Goal: Transaction & Acquisition: Purchase product/service

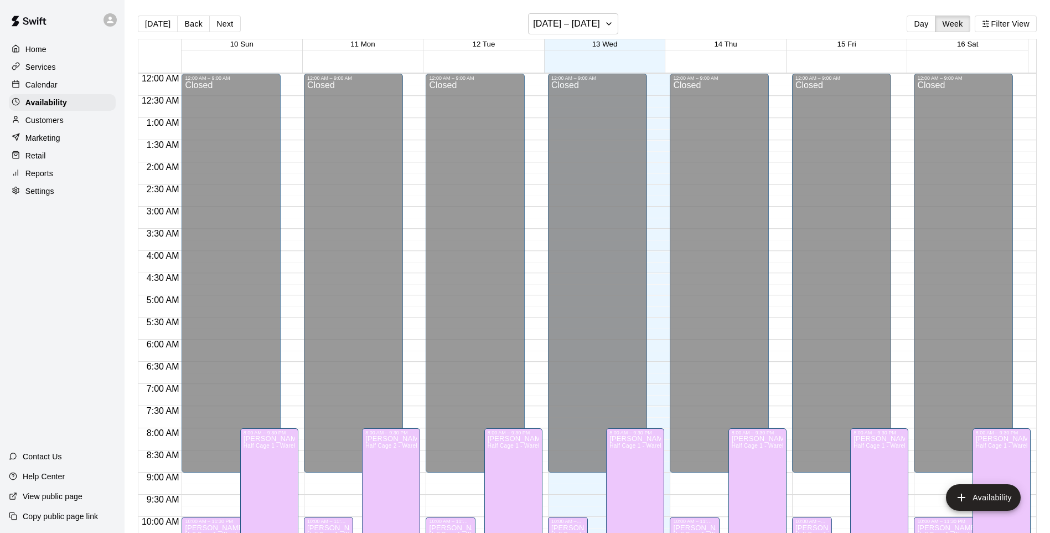
scroll to position [592, 0]
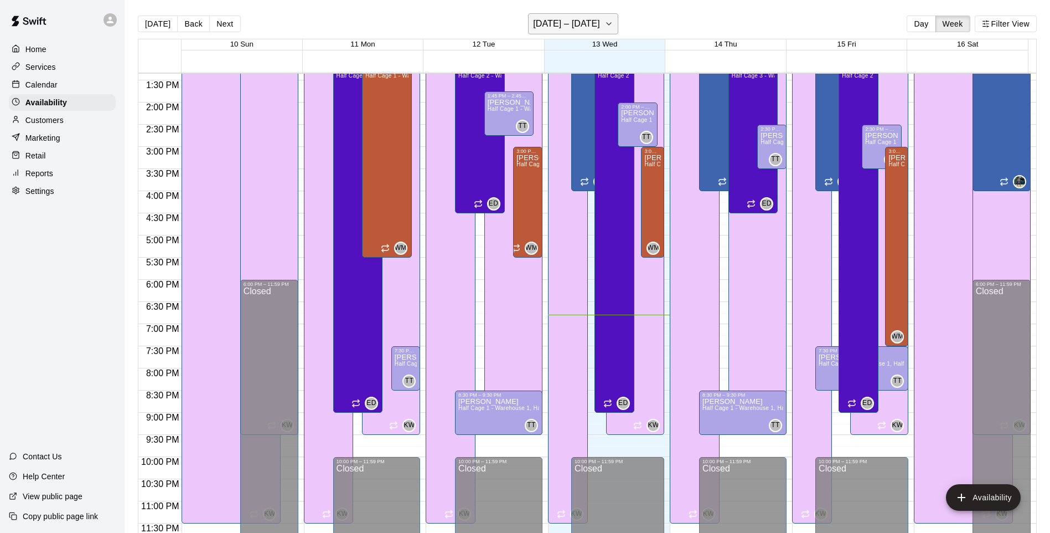
click at [605, 27] on icon "button" at bounding box center [609, 23] width 9 height 13
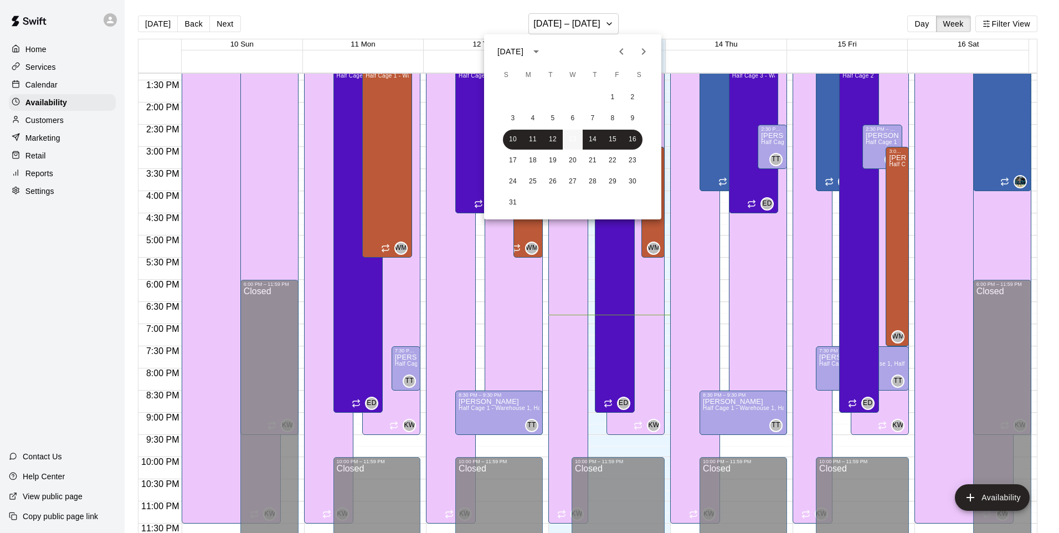
click at [574, 140] on button "13" at bounding box center [573, 140] width 20 height 20
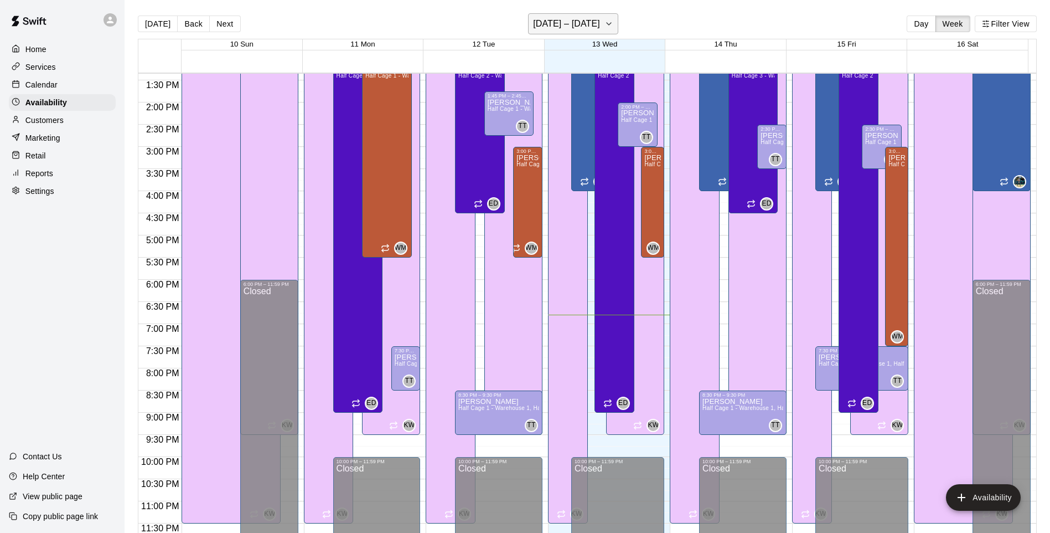
click at [575, 32] on button "August 10 – 16" at bounding box center [573, 23] width 90 height 21
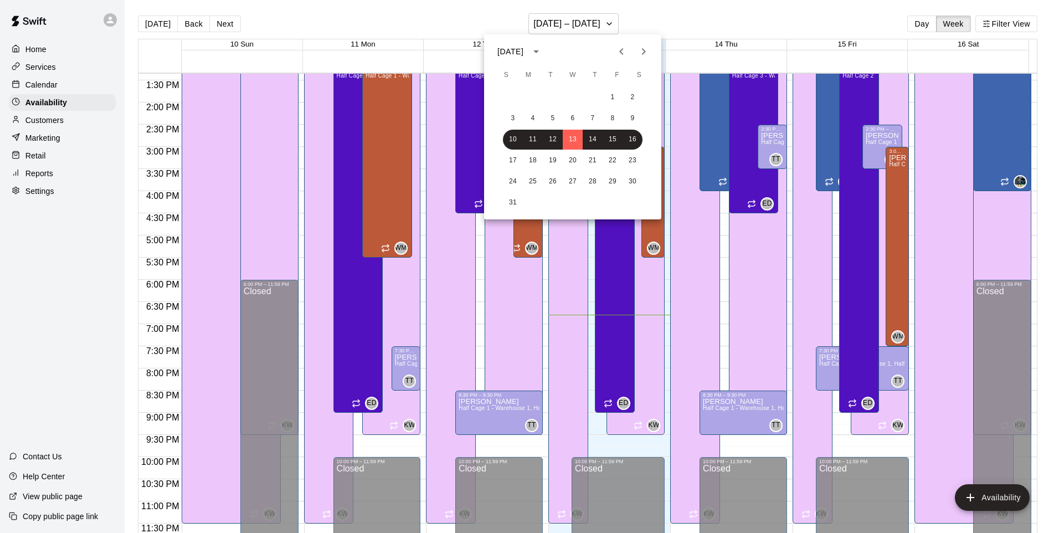
click at [919, 28] on div at bounding box center [529, 266] width 1059 height 533
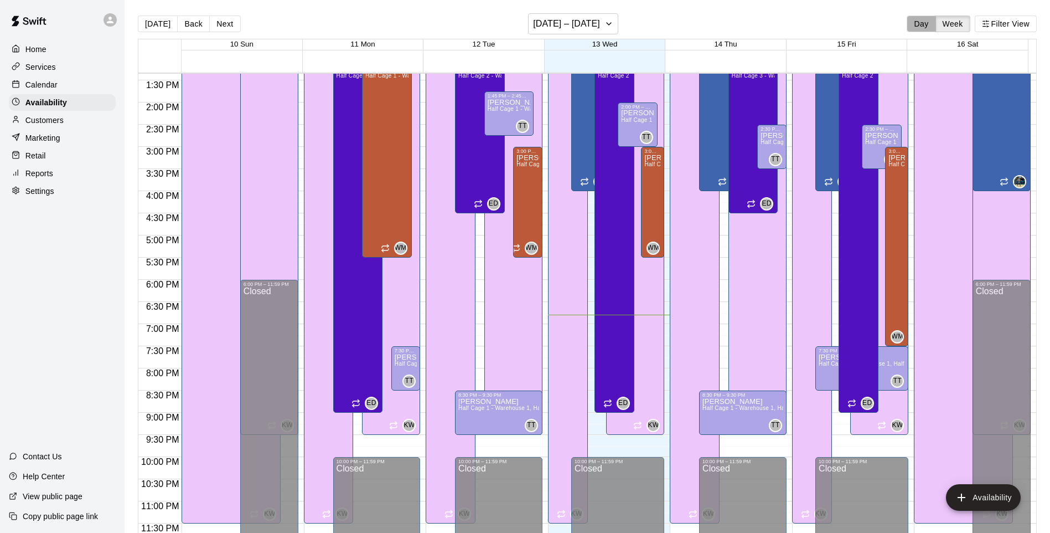
click at [919, 28] on button "Day" at bounding box center [921, 24] width 29 height 17
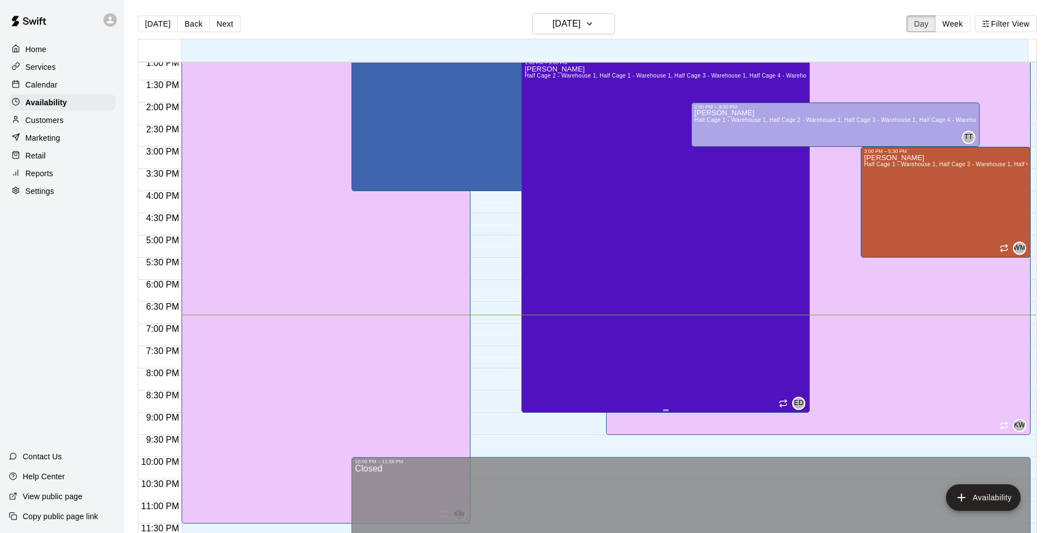
scroll to position [525, 0]
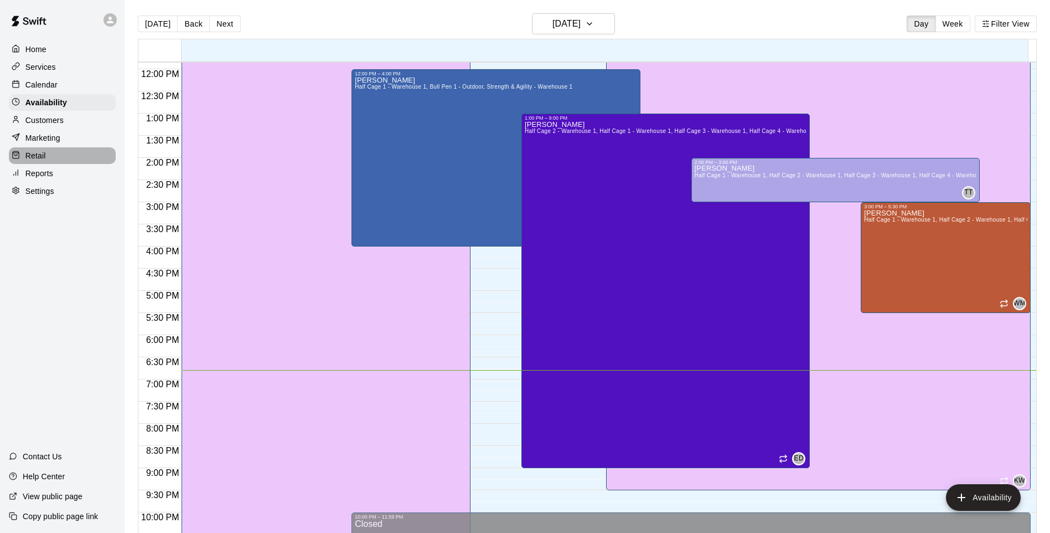
click at [39, 154] on div "Retail" at bounding box center [62, 155] width 107 height 17
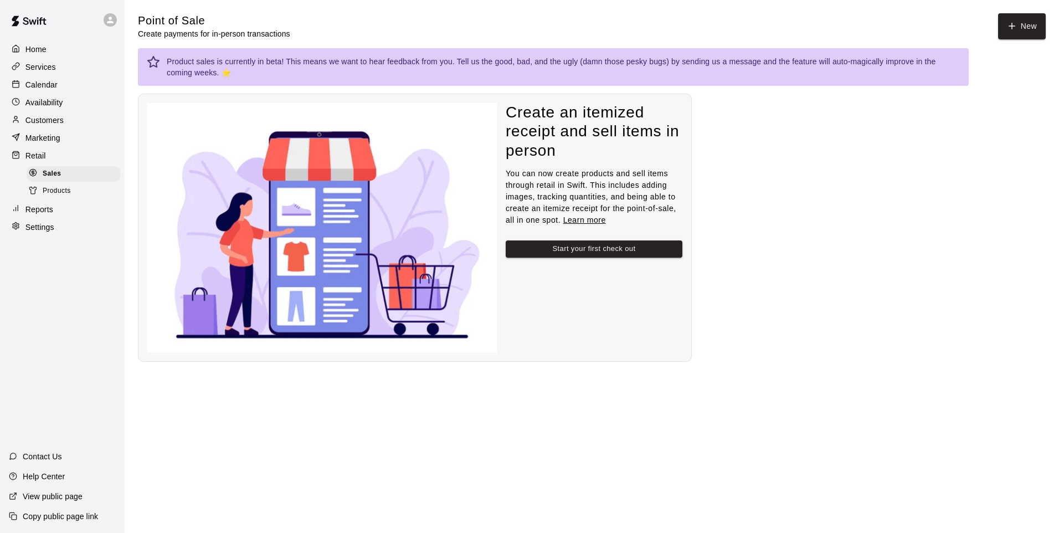
click at [60, 197] on span "Products" at bounding box center [57, 190] width 28 height 11
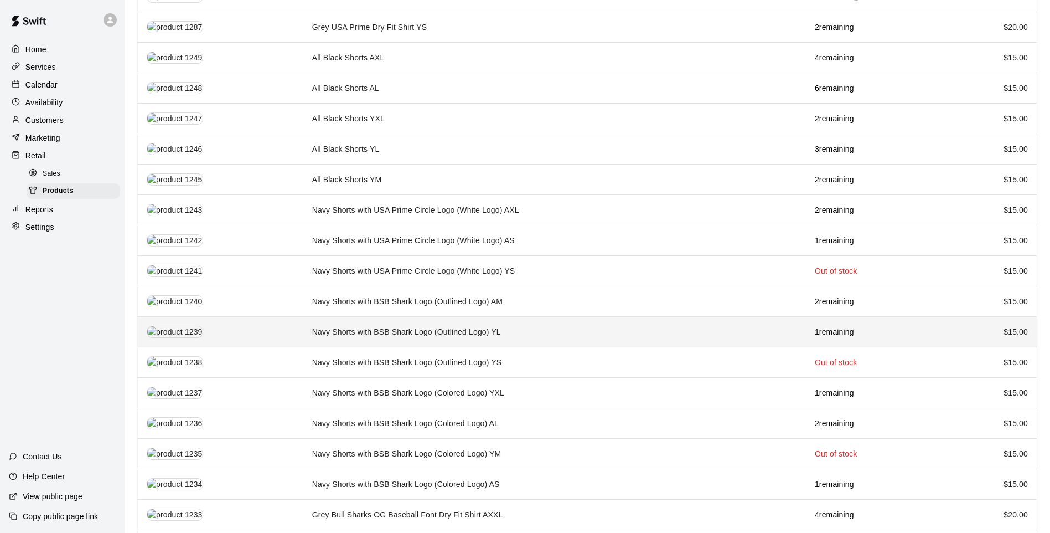
scroll to position [221, 0]
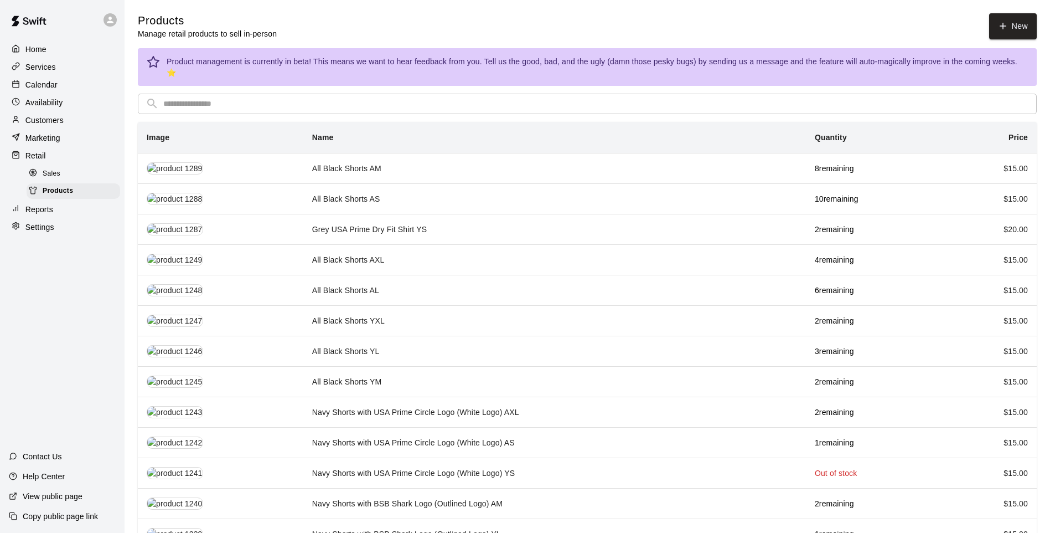
click at [73, 172] on div "Sales" at bounding box center [74, 174] width 94 height 16
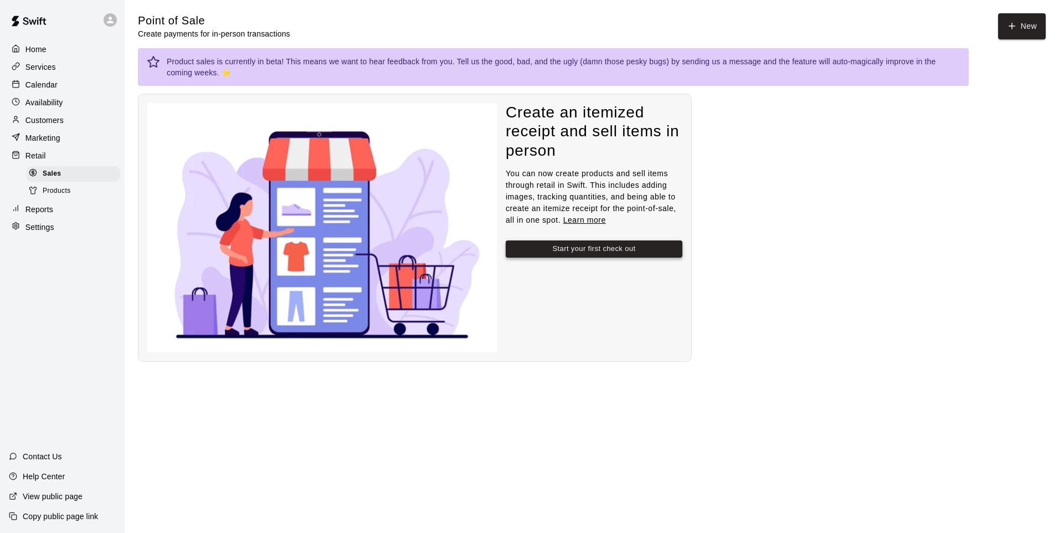
click at [618, 252] on button "Start your first check out" at bounding box center [593, 248] width 177 height 17
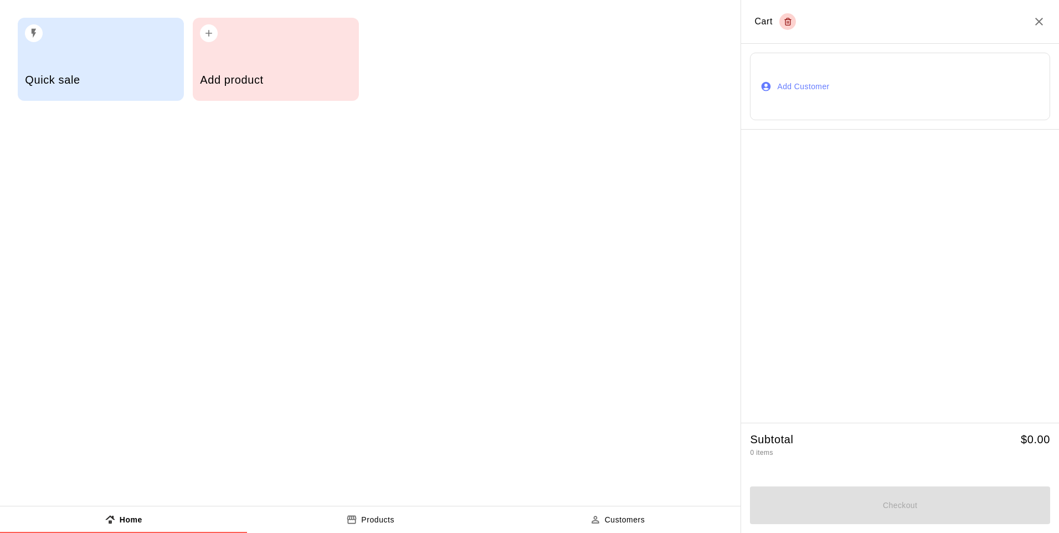
click at [290, 76] on h5 "Add product" at bounding box center [275, 80] width 151 height 15
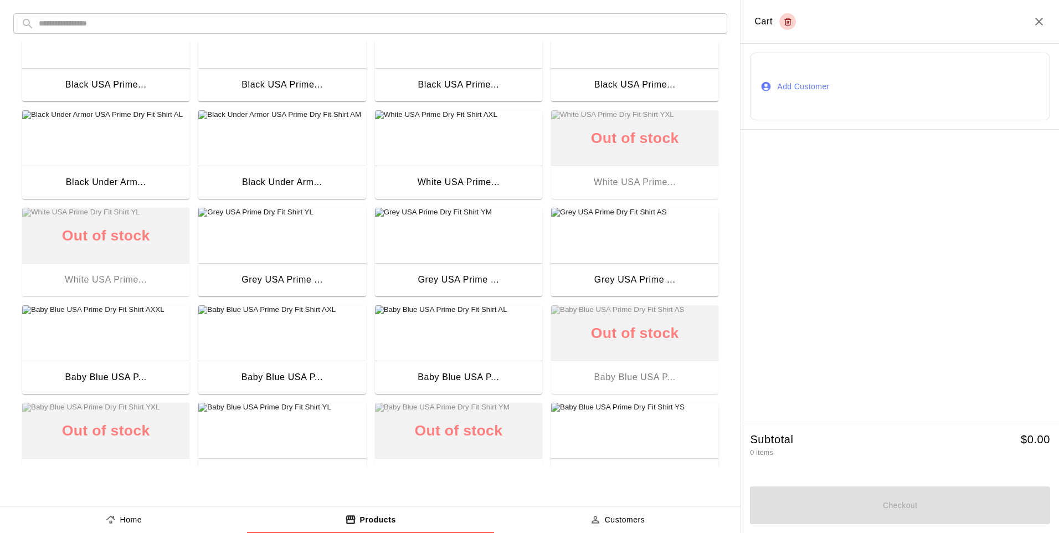
scroll to position [754, 0]
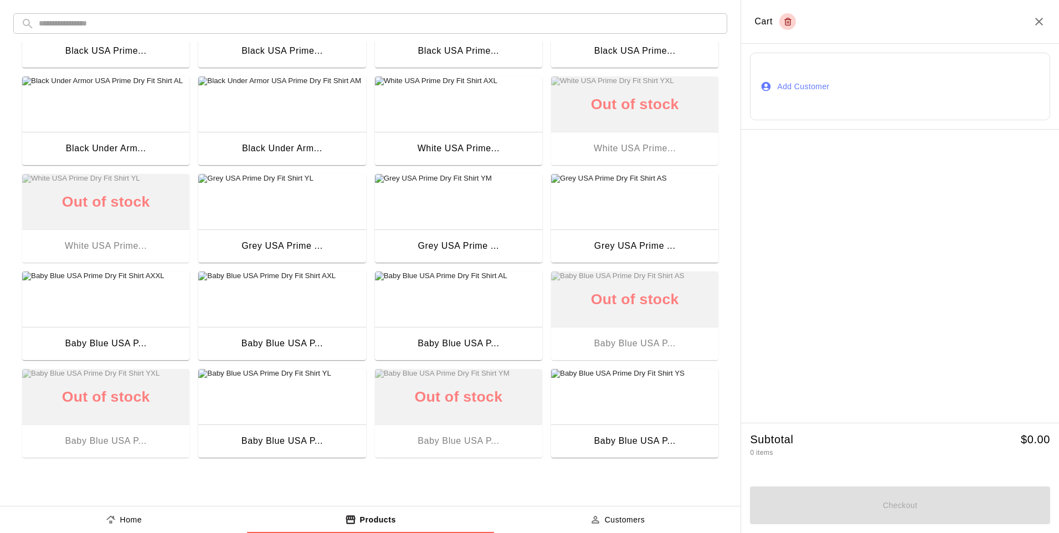
click at [293, 344] on div "Baby Blue USA P..." at bounding box center [281, 343] width 81 height 14
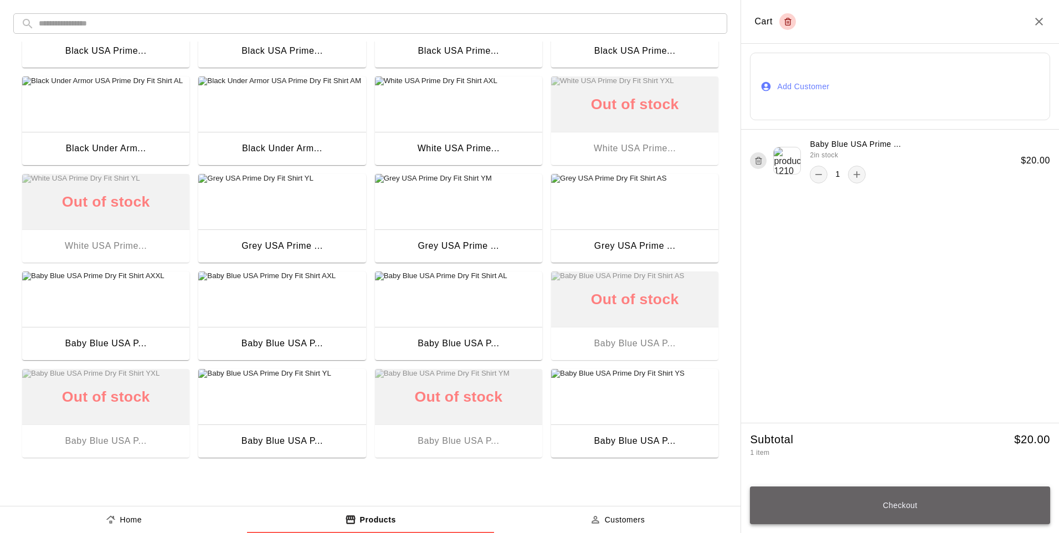
click at [852, 515] on button "Checkout" at bounding box center [900, 505] width 300 height 38
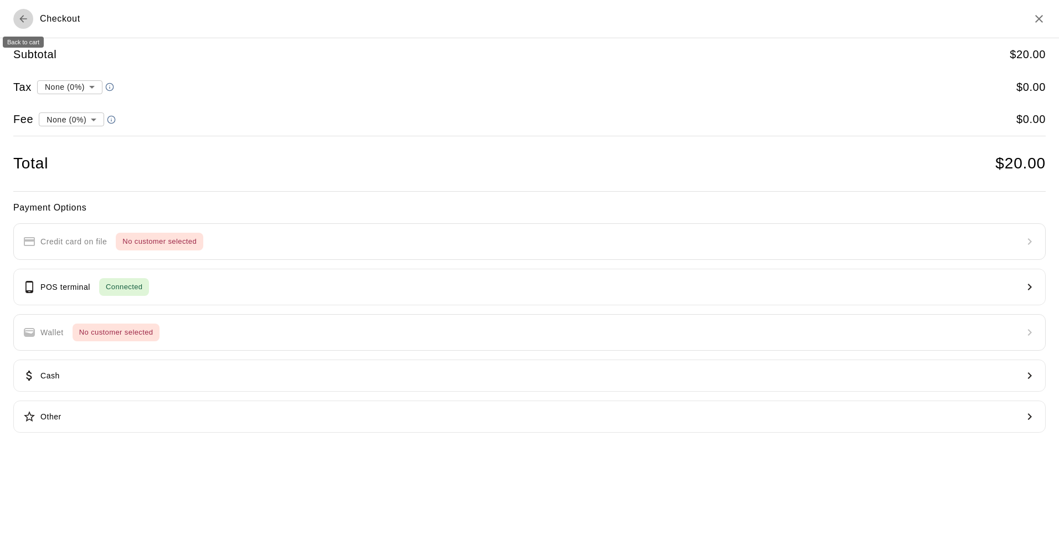
click at [27, 23] on icon "Back to cart" at bounding box center [23, 18] width 11 height 11
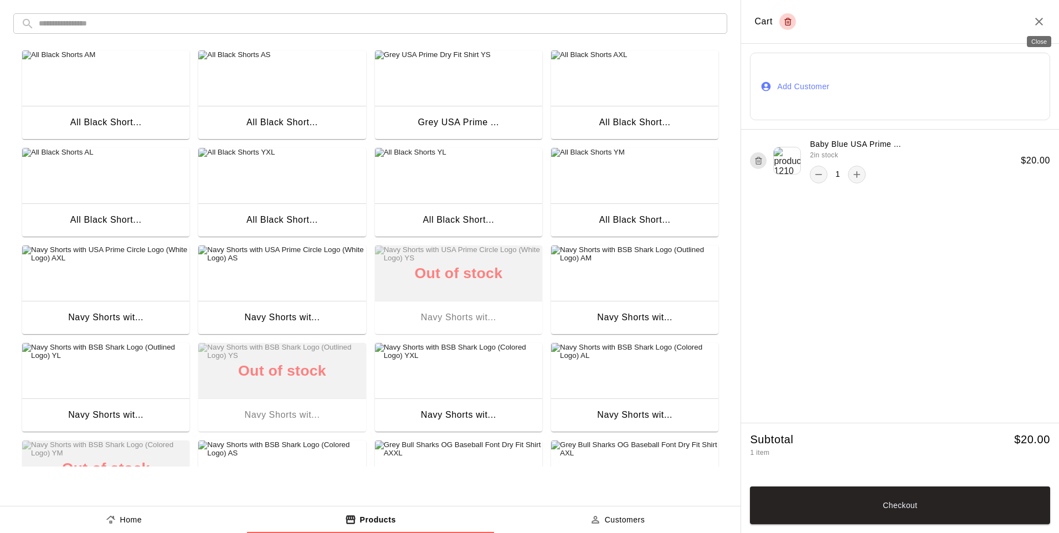
click at [1039, 22] on icon "Close" at bounding box center [1039, 22] width 8 height 8
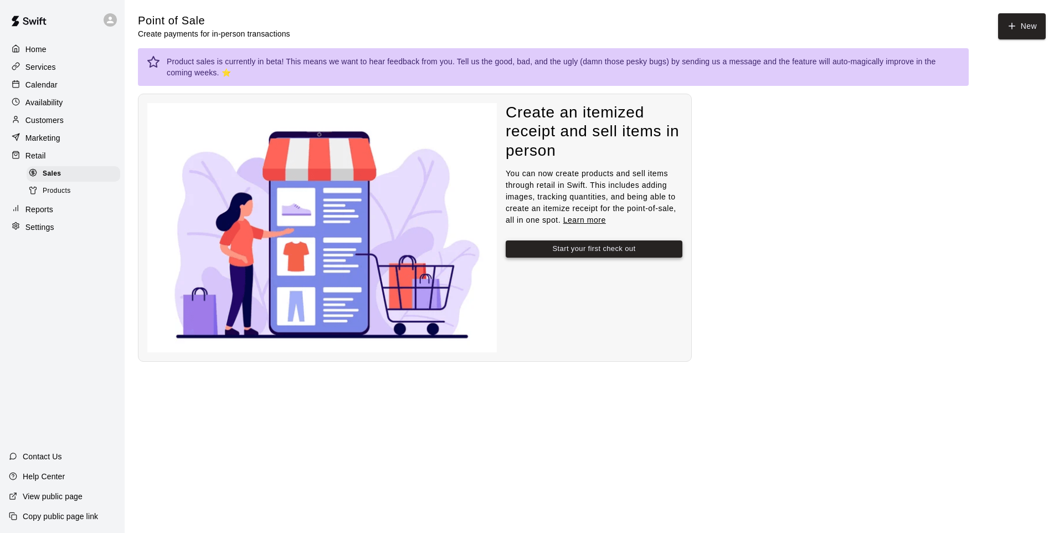
click at [567, 252] on button "Start your first check out" at bounding box center [593, 248] width 177 height 17
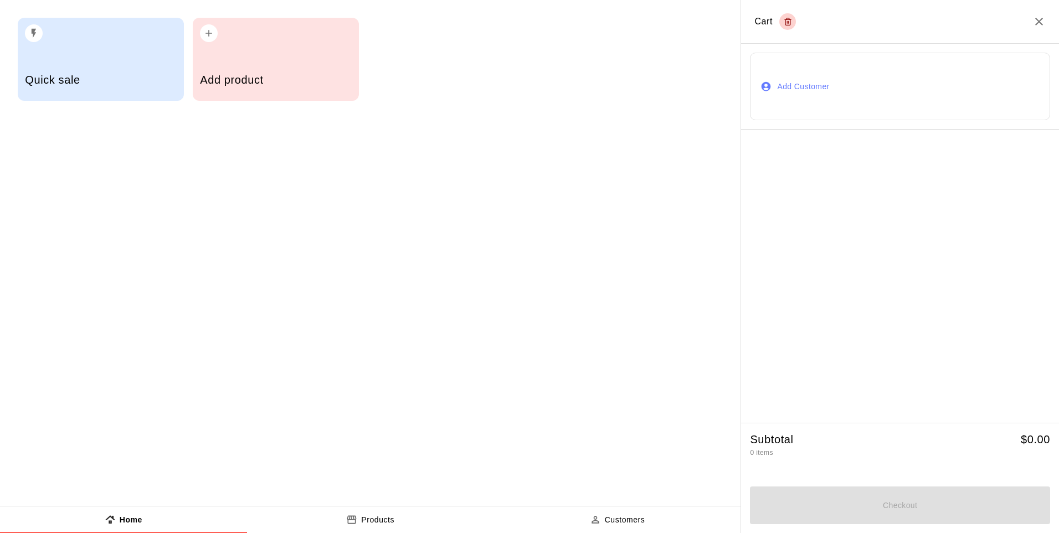
click at [300, 80] on h5 "Add product" at bounding box center [275, 80] width 151 height 15
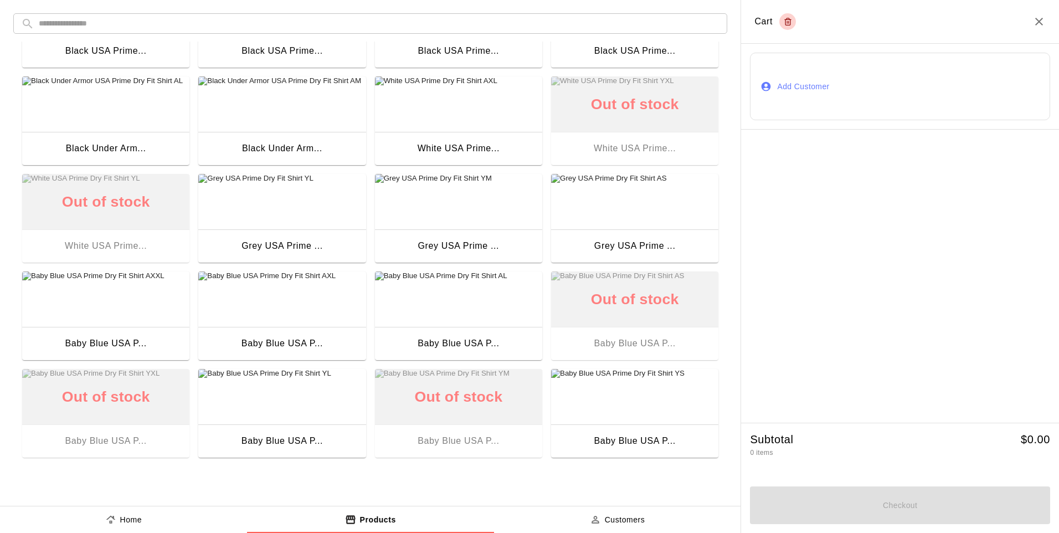
click at [297, 347] on div "Baby Blue USA P..." at bounding box center [281, 343] width 81 height 14
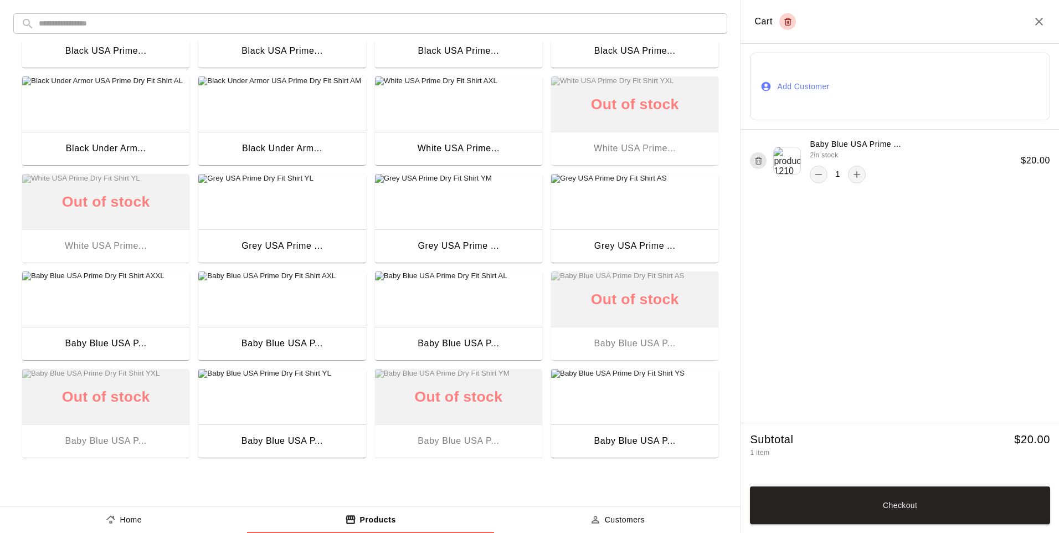
click at [795, 92] on button "Add Customer" at bounding box center [900, 86] width 300 height 67
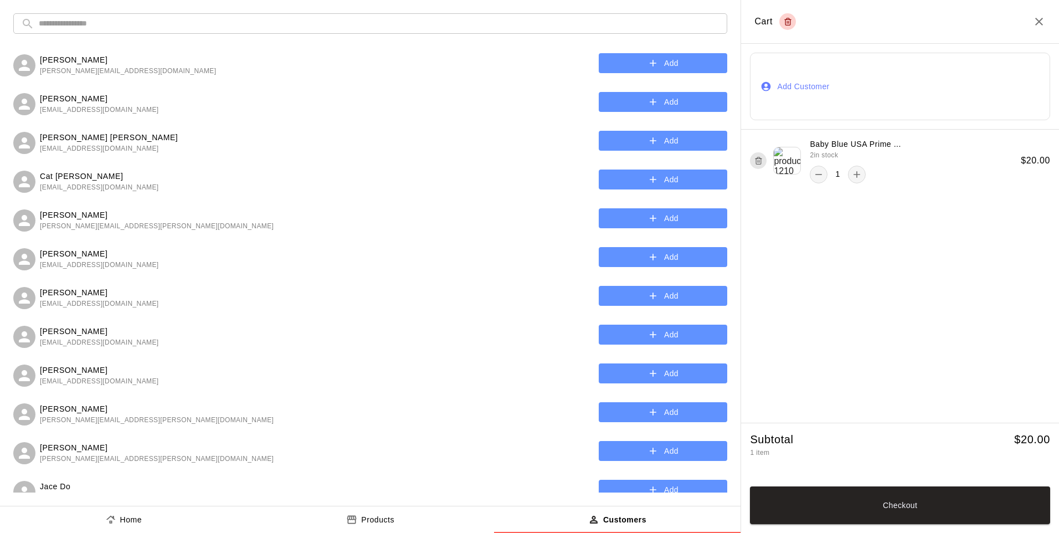
drag, startPoint x: 402, startPoint y: 24, endPoint x: 424, endPoint y: 18, distance: 22.3
click at [406, 24] on input "text" at bounding box center [379, 23] width 680 height 20
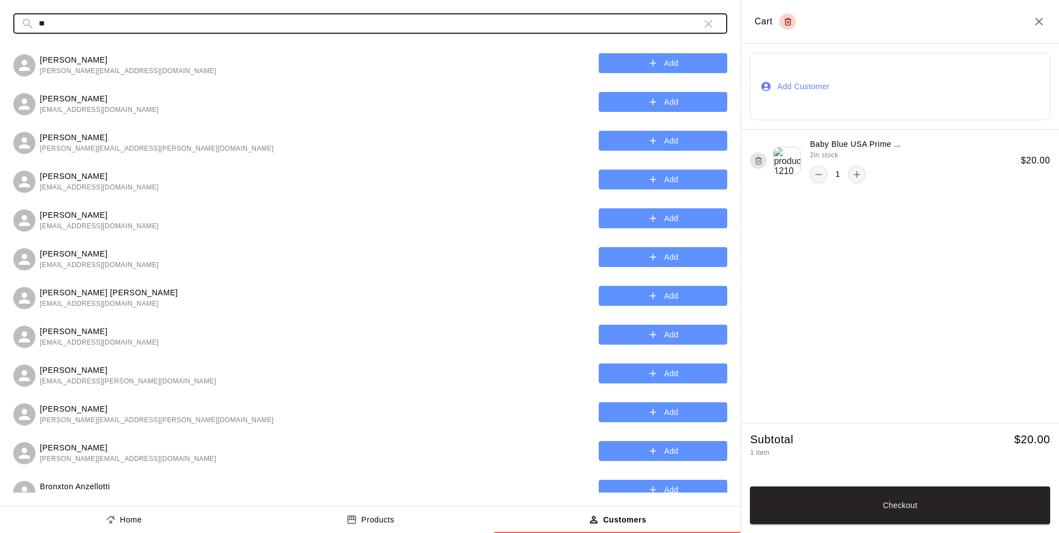
type input "*"
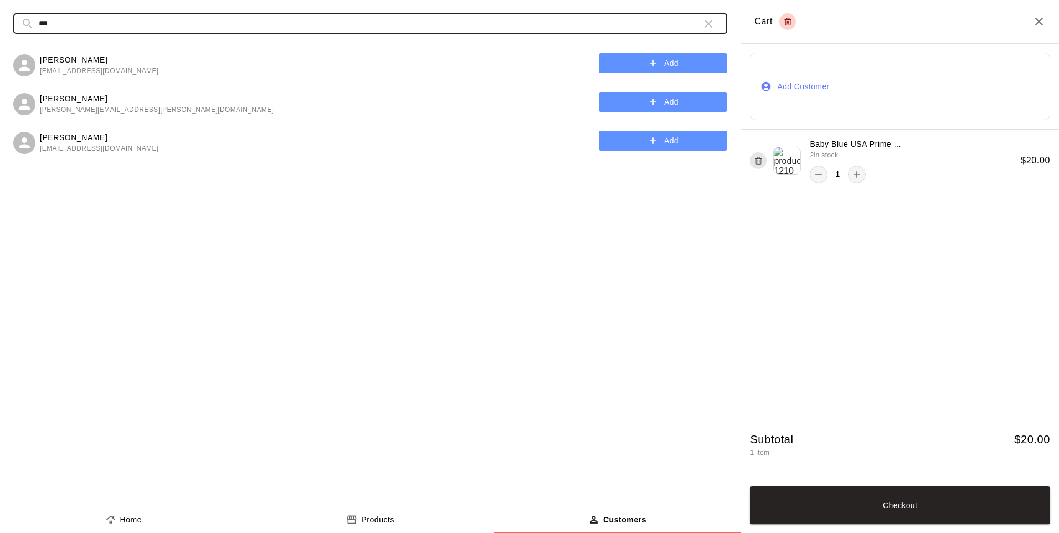
type input "***"
click at [666, 61] on button "Add" at bounding box center [662, 63] width 128 height 20
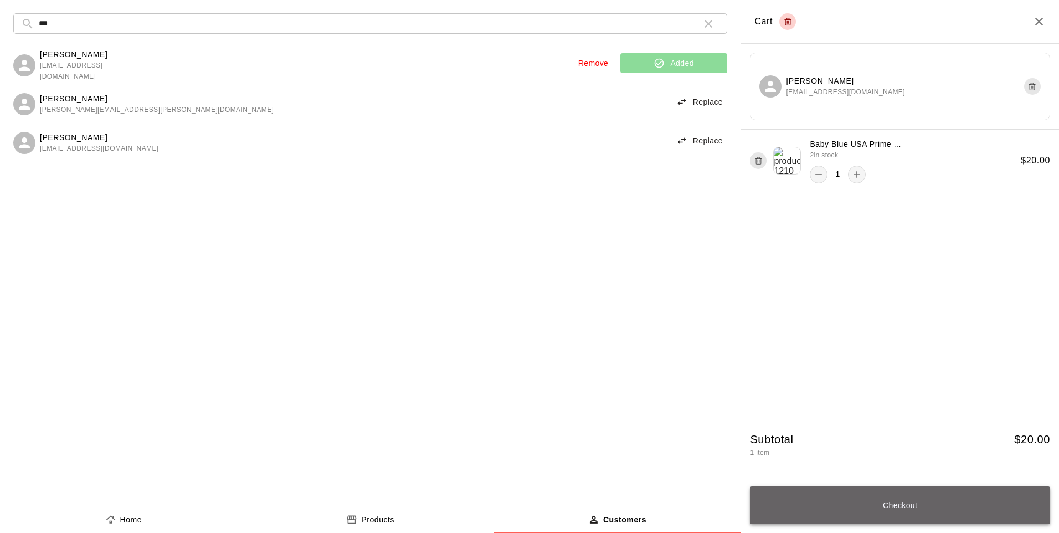
click at [901, 512] on button "Checkout" at bounding box center [900, 505] width 300 height 38
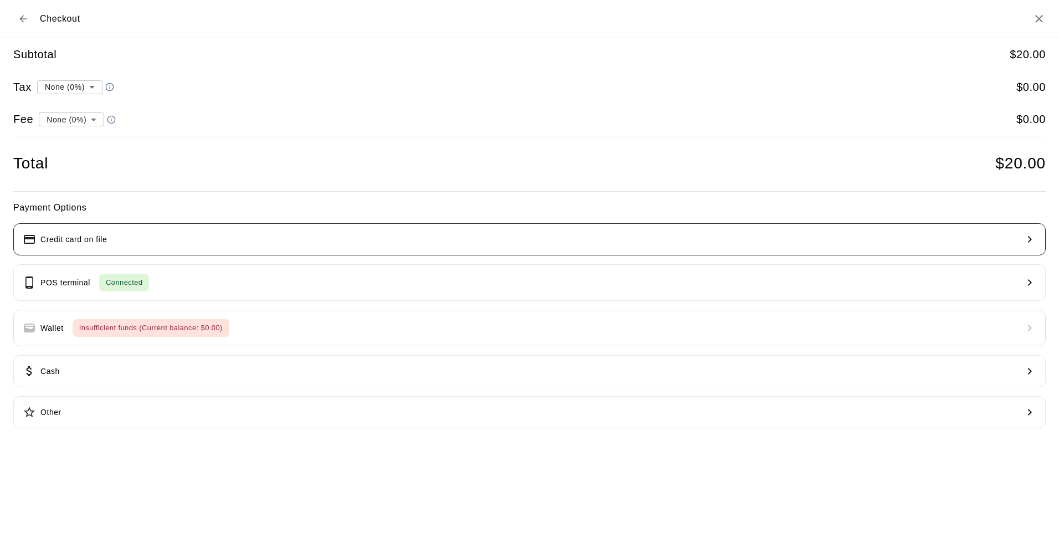
click at [109, 242] on button "Credit card on file" at bounding box center [529, 239] width 1032 height 32
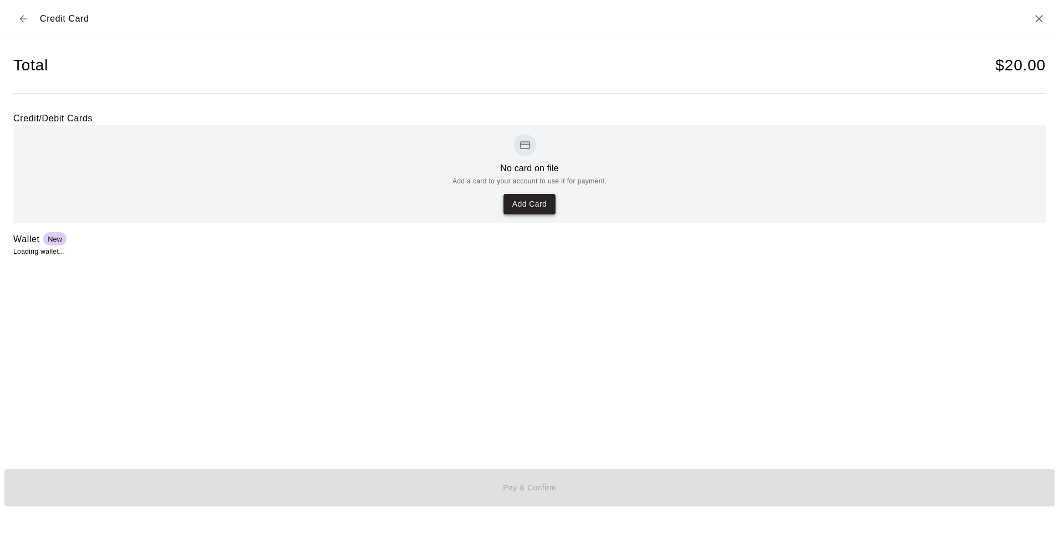
click at [519, 196] on button "Add Card" at bounding box center [529, 204] width 52 height 20
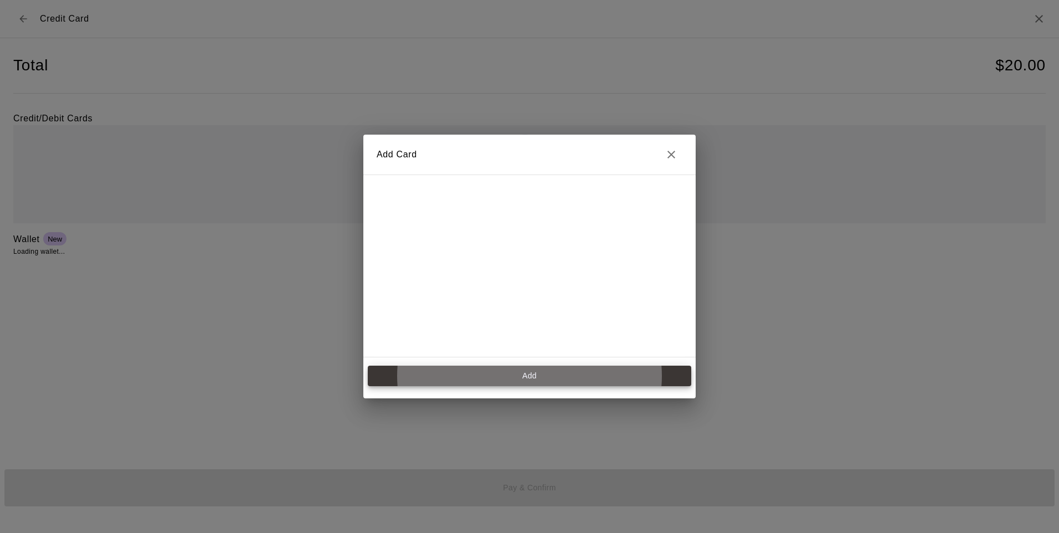
click at [388, 373] on button "Add" at bounding box center [529, 375] width 323 height 20
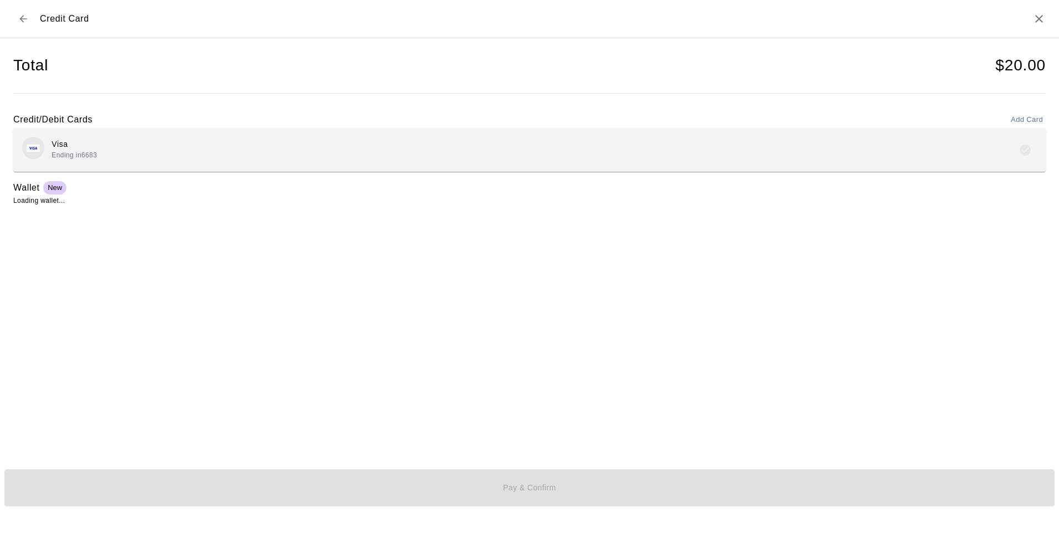
click at [180, 192] on div "Wallet New" at bounding box center [529, 187] width 1032 height 14
drag, startPoint x: 293, startPoint y: 318, endPoint x: 575, endPoint y: 278, distance: 284.5
click at [373, 303] on div "Total $ 20.00 Credit/Debit Cards Add Card Visa Ending in 6683 Wallet New Loadin…" at bounding box center [529, 245] width 1032 height 415
click at [55, 192] on span "New" at bounding box center [54, 187] width 23 height 8
click at [28, 17] on icon "Back to checkout" at bounding box center [23, 18] width 11 height 11
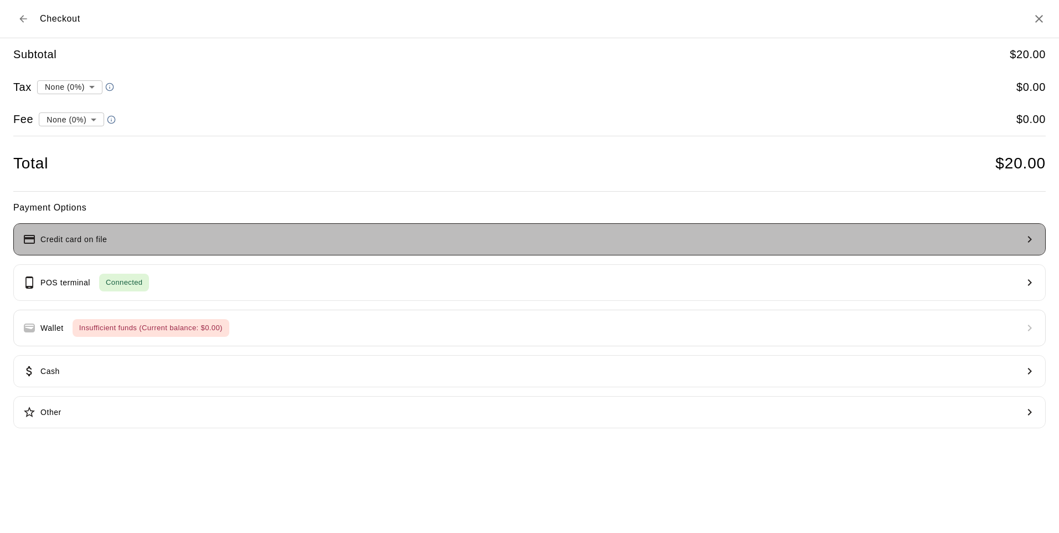
click at [405, 232] on button "Credit card on file" at bounding box center [529, 239] width 1032 height 32
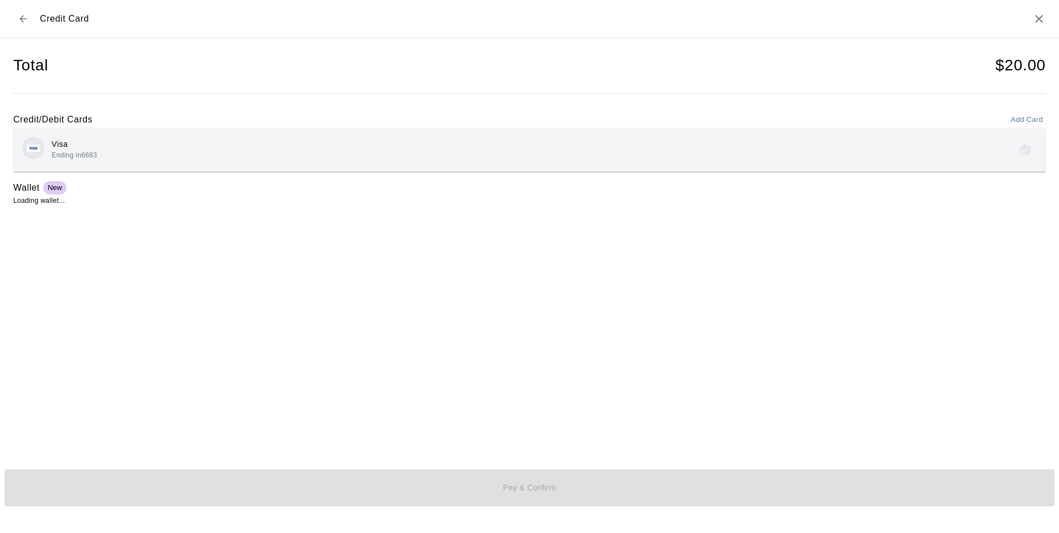
click at [337, 177] on div "Credit/Debit Cards Add Card Visa Ending in 6683 Wallet New Loading wallet..." at bounding box center [529, 154] width 1032 height 104
click at [90, 153] on span "Ending in 6683" at bounding box center [73, 155] width 45 height 8
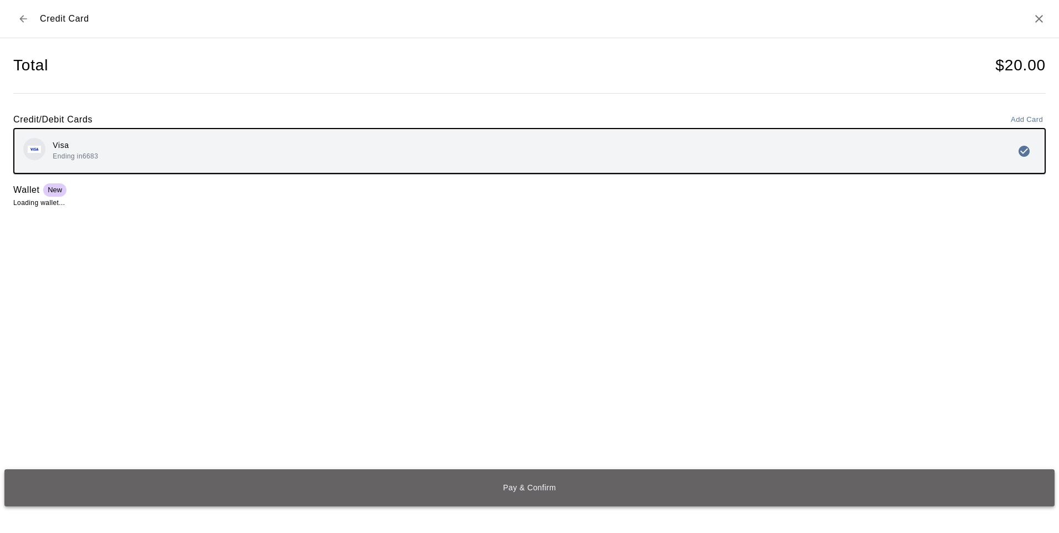
click at [499, 497] on button "Pay & Confirm" at bounding box center [529, 487] width 1050 height 37
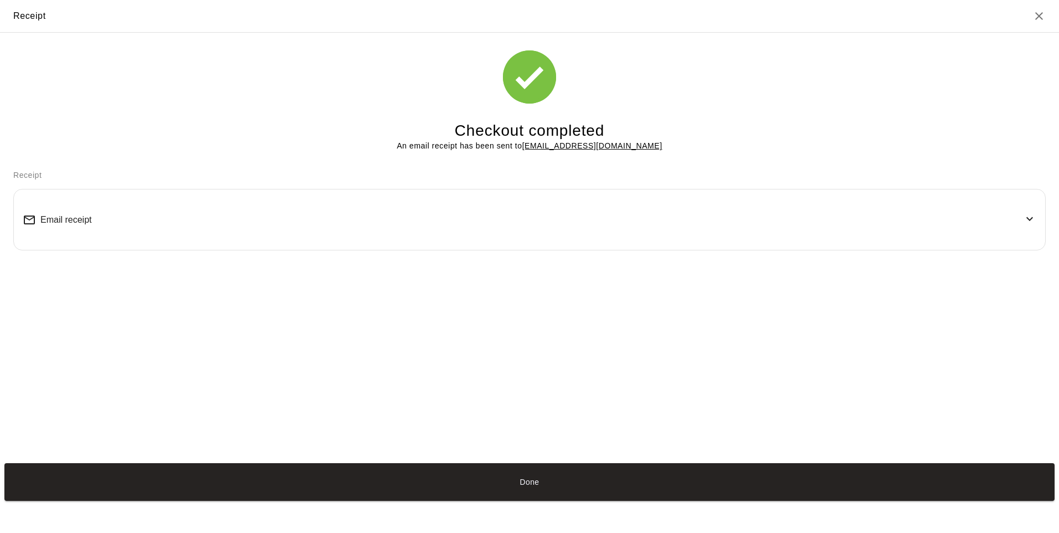
click at [112, 221] on div "Email receipt" at bounding box center [529, 219] width 1013 height 43
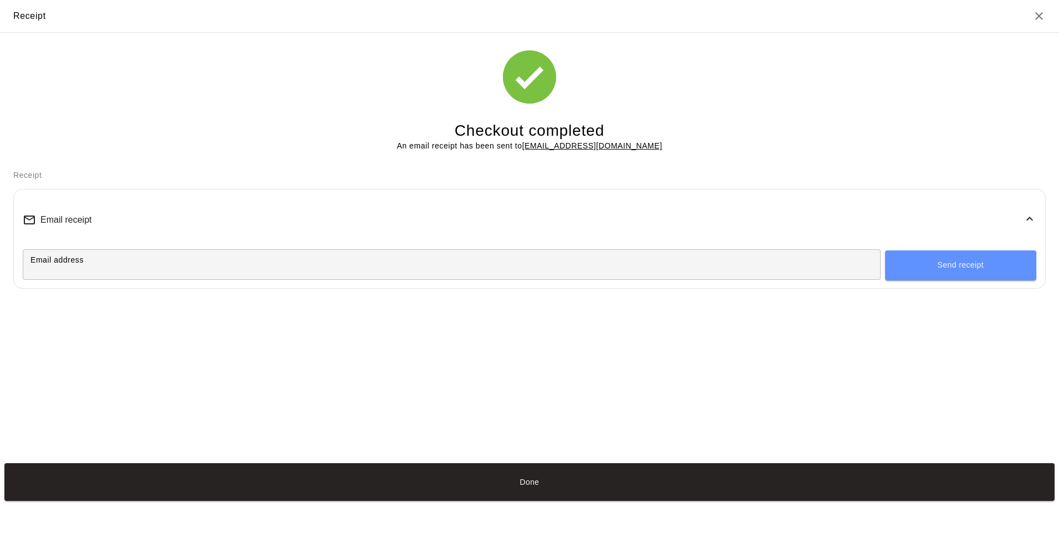
click at [214, 276] on div "Email address" at bounding box center [452, 264] width 858 height 30
click at [1039, 19] on icon "Close" at bounding box center [1038, 15] width 13 height 13
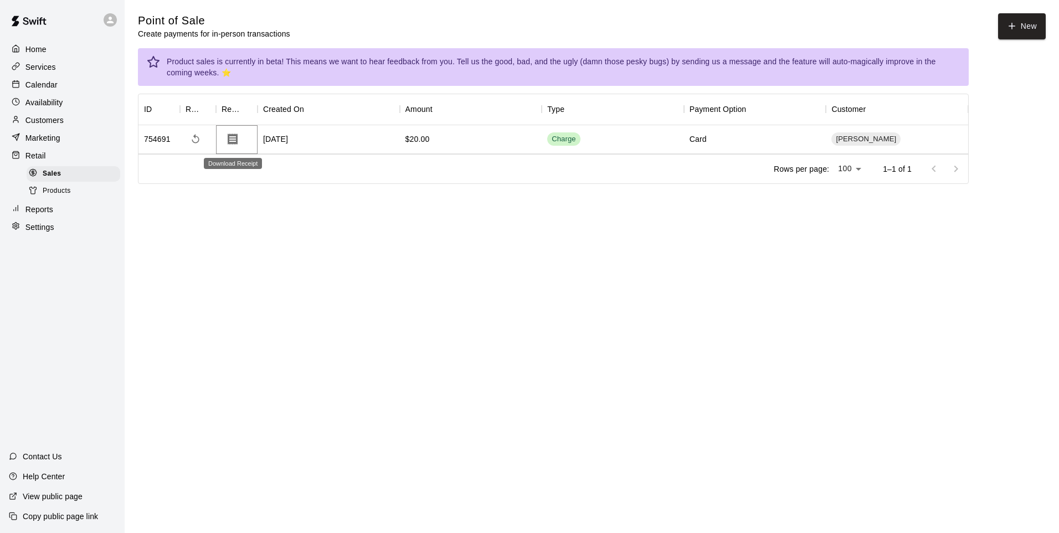
click at [233, 141] on icon "Download Receipt" at bounding box center [232, 138] width 13 height 13
click at [63, 174] on div "Sales" at bounding box center [74, 174] width 94 height 16
click at [1019, 29] on button "New" at bounding box center [1022, 26] width 48 height 26
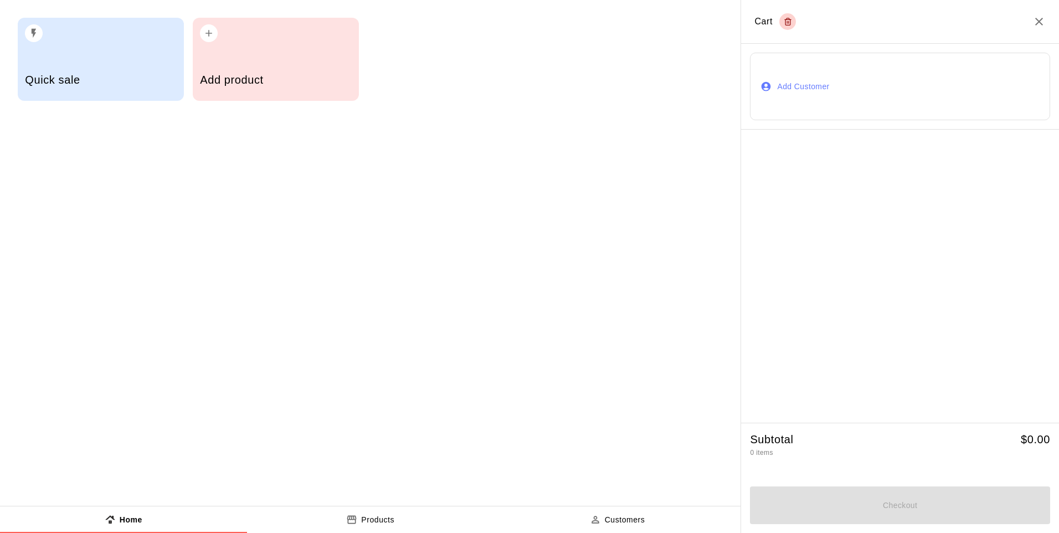
click at [807, 90] on button "Add Customer" at bounding box center [900, 86] width 300 height 67
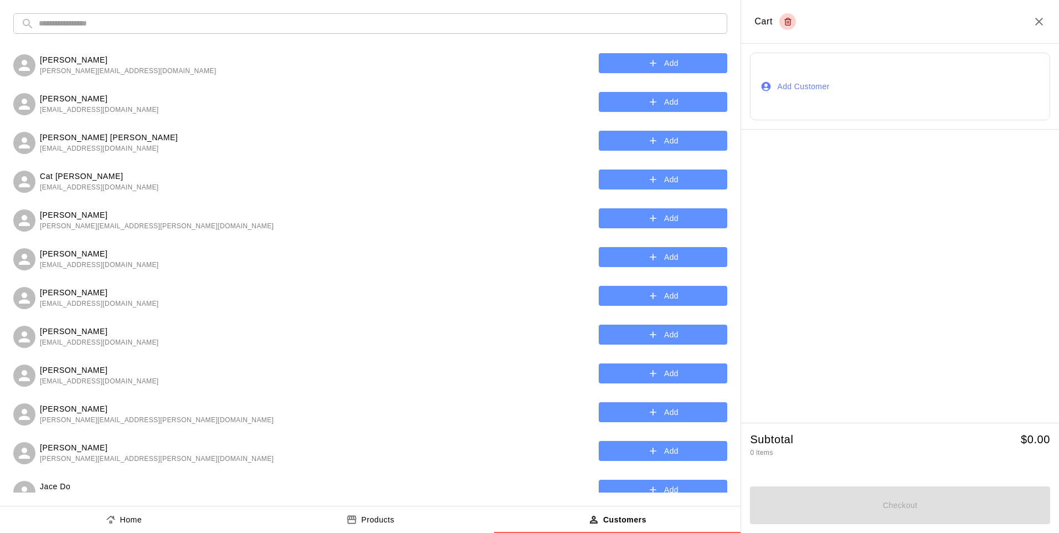
click at [112, 23] on input "text" at bounding box center [379, 23] width 680 height 20
click at [1042, 21] on icon "Close" at bounding box center [1038, 21] width 13 height 13
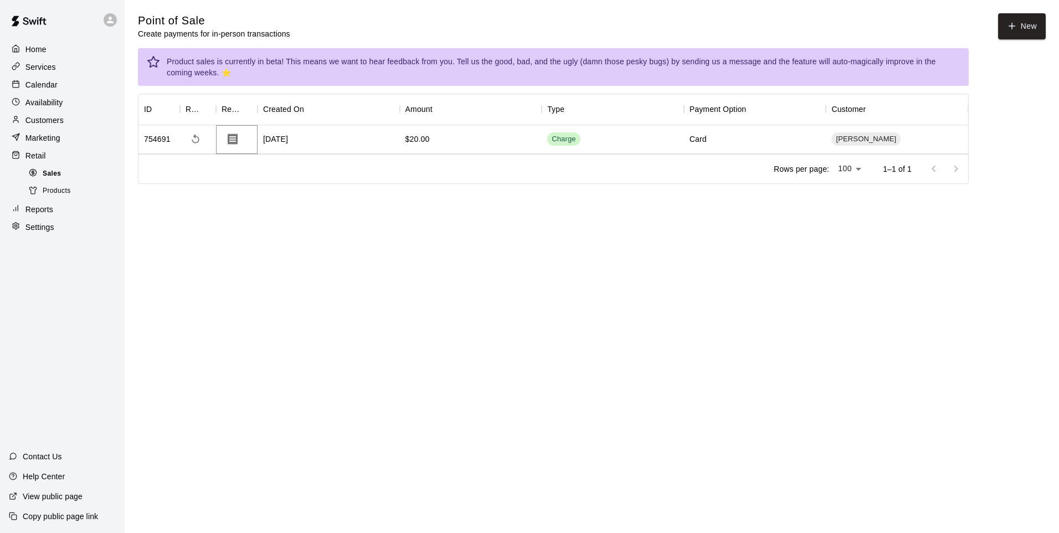
click at [38, 179] on div at bounding box center [36, 173] width 14 height 11
click at [48, 175] on span "Sales" at bounding box center [52, 173] width 18 height 11
click at [1003, 17] on button "New" at bounding box center [1022, 26] width 48 height 26
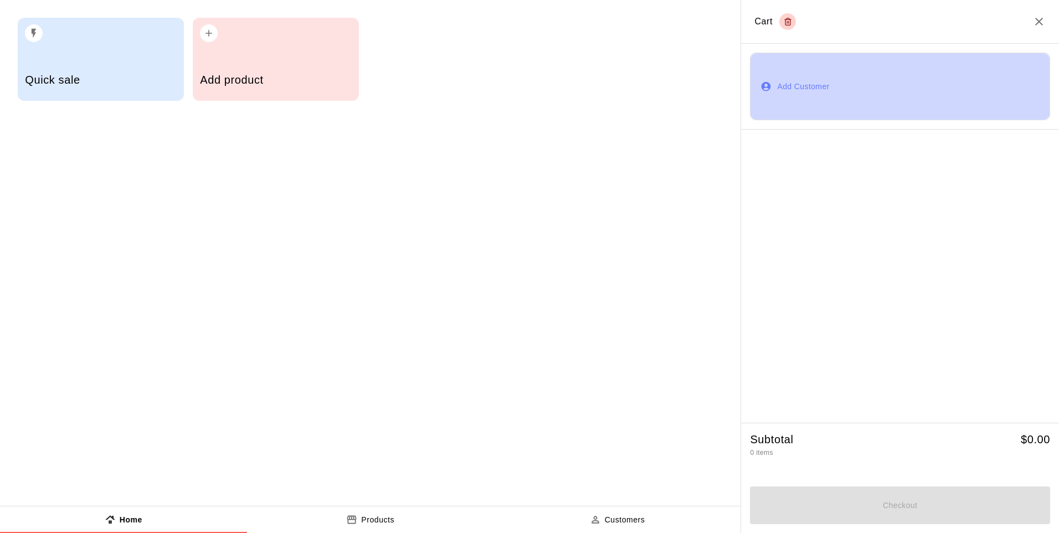
click at [788, 110] on button "Add Customer" at bounding box center [900, 86] width 300 height 67
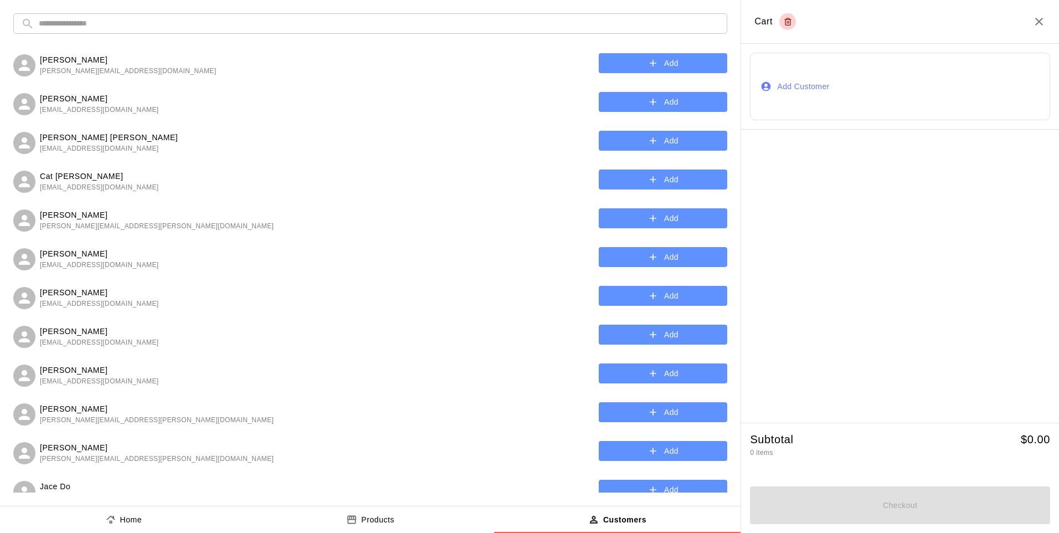
click at [768, 76] on button "Add Customer" at bounding box center [900, 86] width 300 height 67
click at [524, 22] on input "text" at bounding box center [379, 23] width 680 height 20
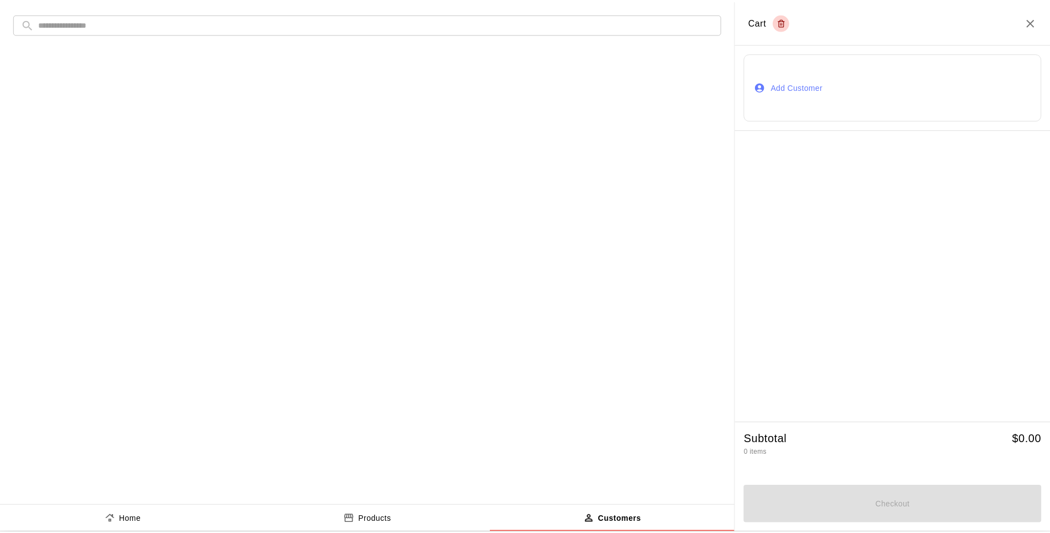
scroll to position [0, 0]
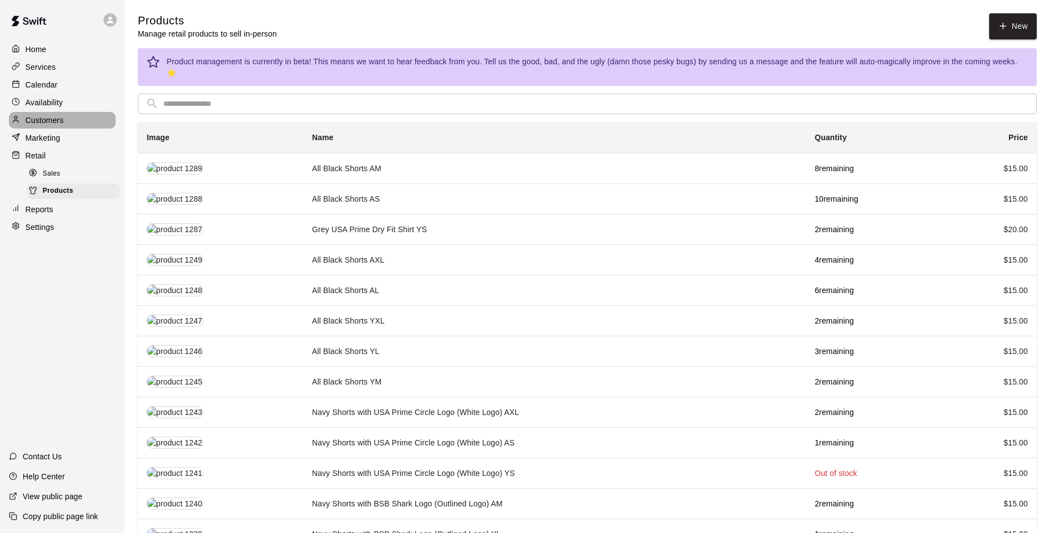
click at [53, 122] on p "Customers" at bounding box center [44, 120] width 38 height 11
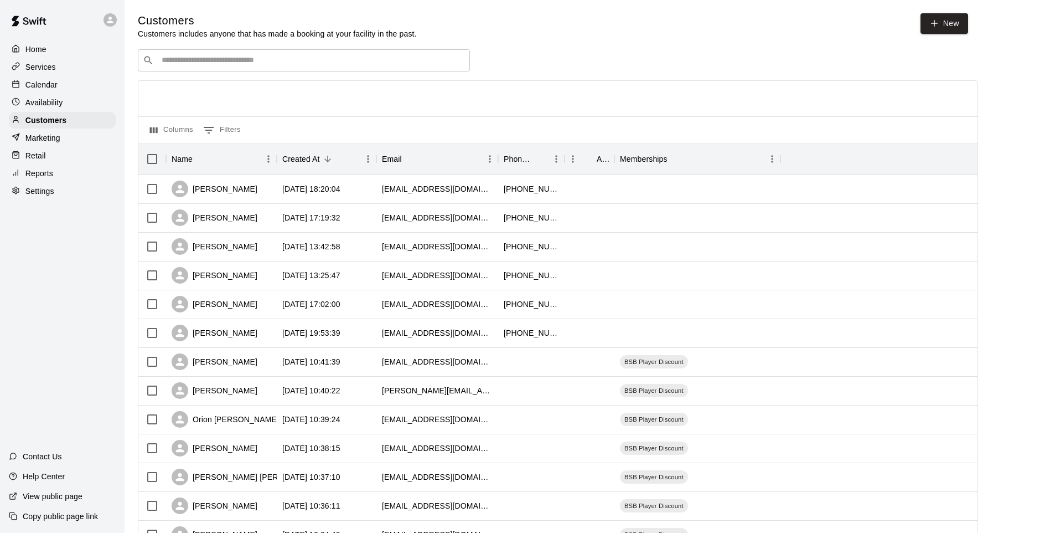
click at [27, 139] on p "Marketing" at bounding box center [42, 137] width 35 height 11
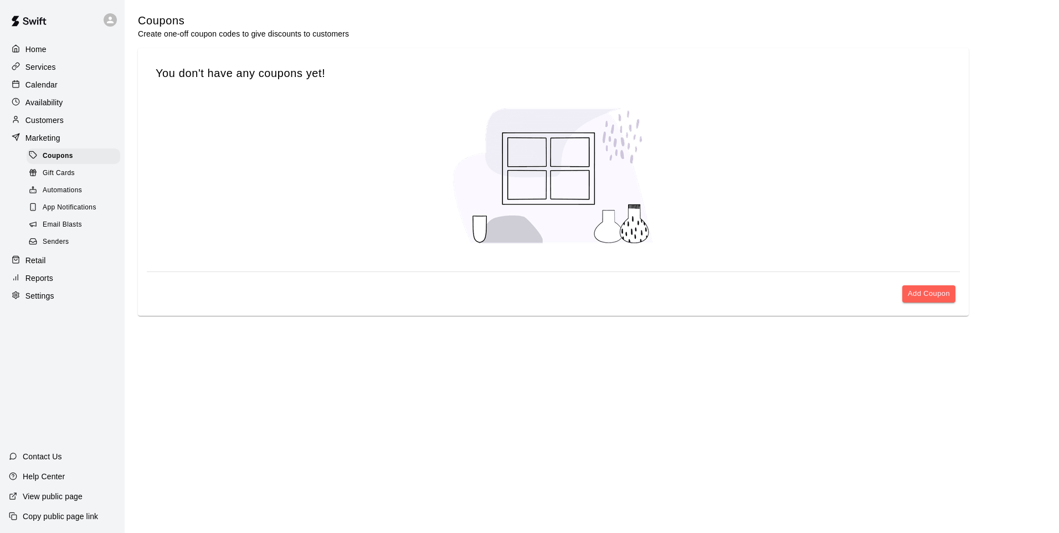
click at [27, 279] on div "Reports" at bounding box center [62, 278] width 107 height 17
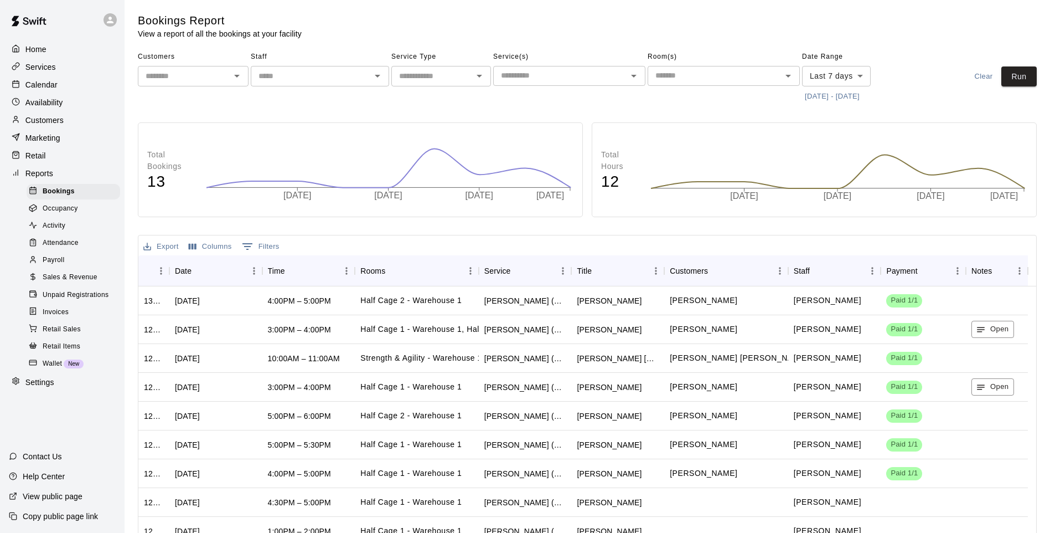
click at [91, 164] on div "Retail" at bounding box center [62, 155] width 107 height 17
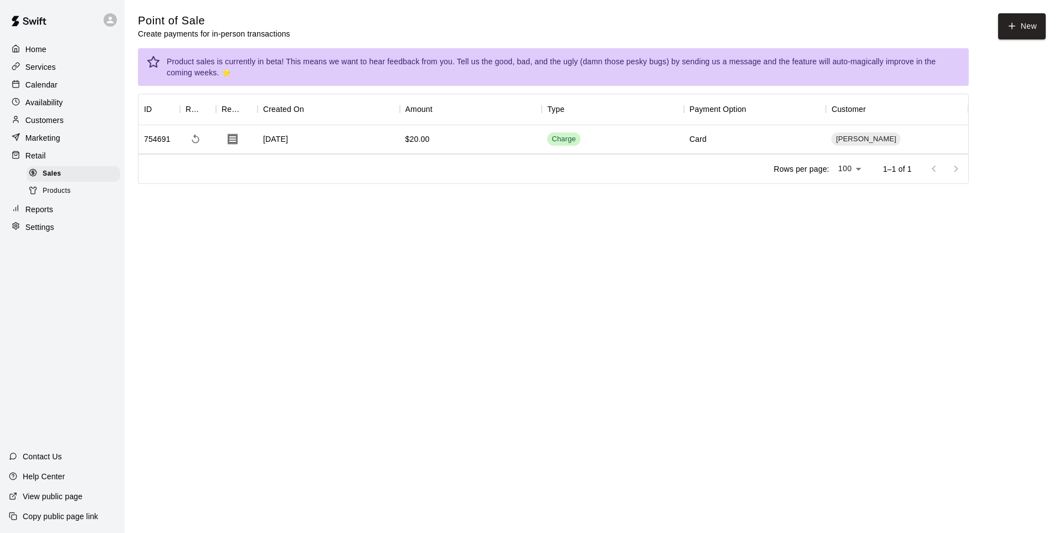
click at [53, 197] on span "Products" at bounding box center [57, 190] width 28 height 11
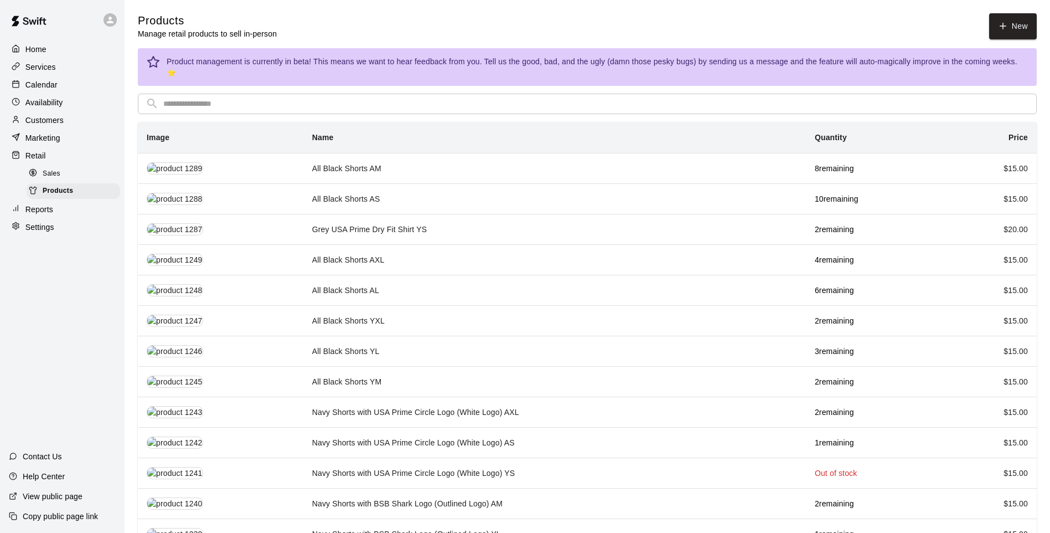
click at [370, 24] on div "Products Manage retail products to sell in-person New" at bounding box center [587, 26] width 899 height 26
